Goal: Use online tool/utility: Utilize a website feature to perform a specific function

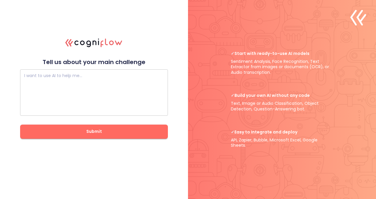
click at [78, 87] on textarea at bounding box center [93, 92] width 139 height 35
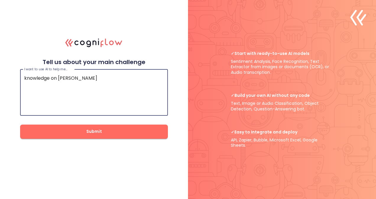
type textarea "knowledge on codding"
click at [100, 126] on button "Submit" at bounding box center [94, 132] width 148 height 14
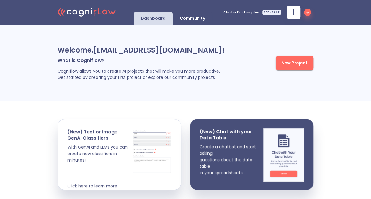
click at [197, 16] on p "Community" at bounding box center [192, 19] width 25 height 6
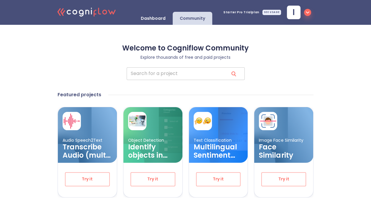
click at [175, 73] on input "search" at bounding box center [175, 73] width 97 height 13
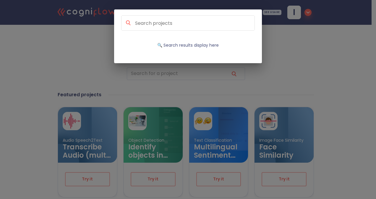
type input "mart screening: AI-Driven Urgency Detection for Oral Lesion Referrals"
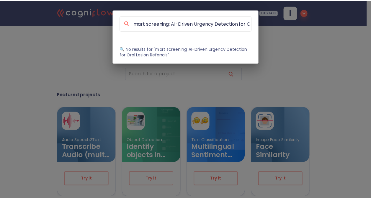
scroll to position [0, 43]
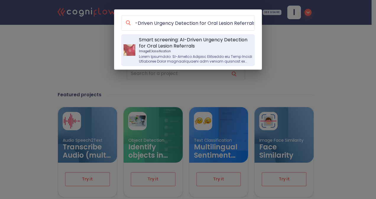
click at [159, 53] on div "Smart screening: AI-Driven Urgency Detection for Oral Lesion Referrals Image | …" at bounding box center [195, 50] width 113 height 27
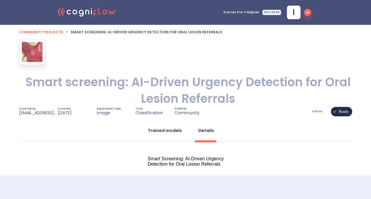
click at [170, 129] on div "Trained models" at bounding box center [165, 131] width 34 height 6
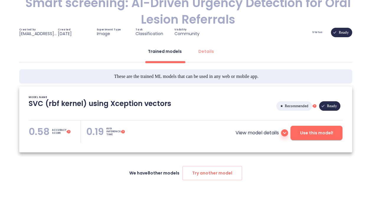
scroll to position [89, 0]
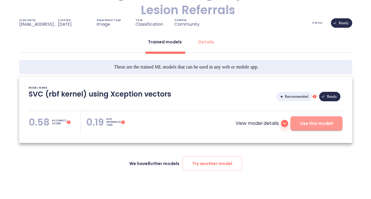
click at [311, 126] on span "Use this model!" at bounding box center [316, 123] width 33 height 7
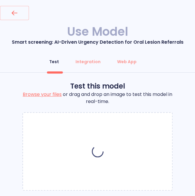
scroll to position [14, 0]
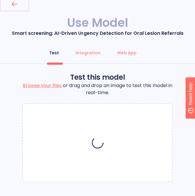
scroll to position [14, 0]
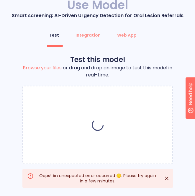
scroll to position [33, 0]
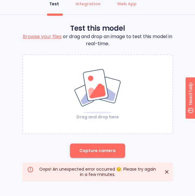
scroll to position [33, 0]
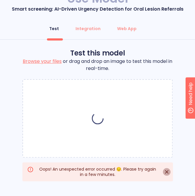
click at [168, 170] on icon "Close" at bounding box center [167, 172] width 4 height 4
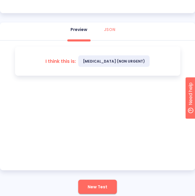
scroll to position [257, 0]
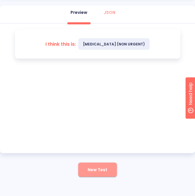
click at [100, 167] on span "New Test" at bounding box center [98, 169] width 20 height 7
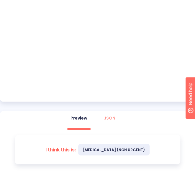
scroll to position [157, 0]
